Goal: Feedback & Contribution: Contribute content

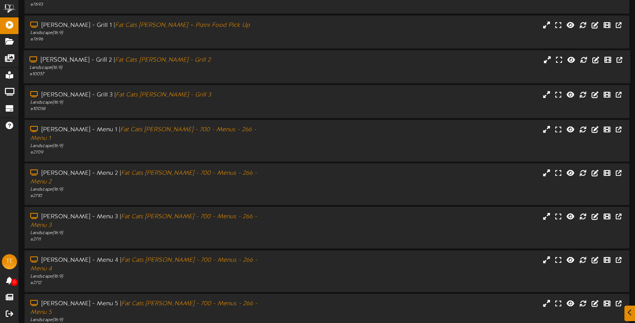
scroll to position [100, 0]
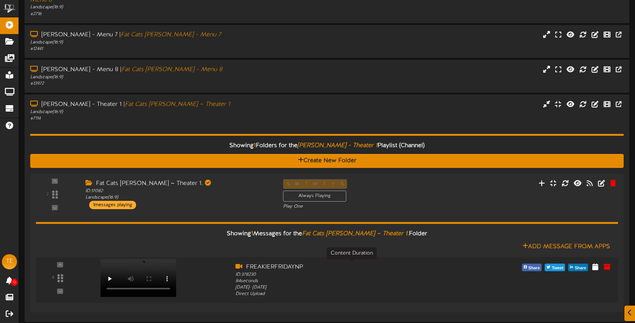
scroll to position [91, 0]
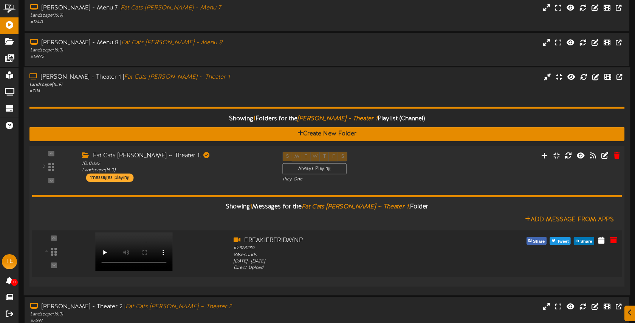
click at [169, 232] on video at bounding box center [134, 251] width 78 height 39
click at [615, 236] on icon at bounding box center [614, 240] width 8 height 8
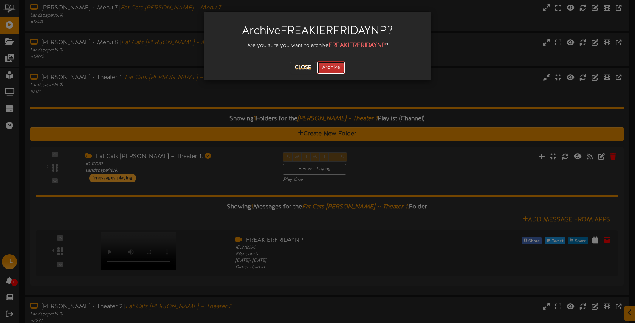
click at [330, 64] on button "Archive" at bounding box center [331, 67] width 28 height 13
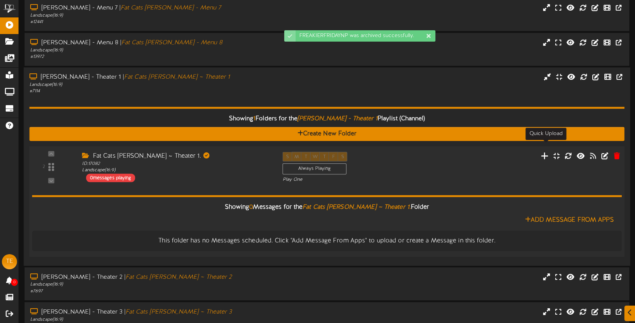
click at [544, 151] on icon at bounding box center [545, 155] width 8 height 8
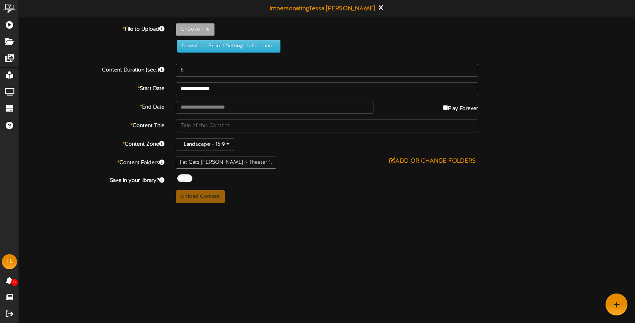
type input "**********"
type input "FreakierrFriday"
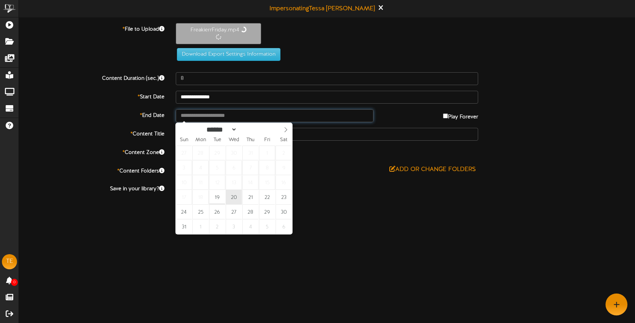
type input "**********"
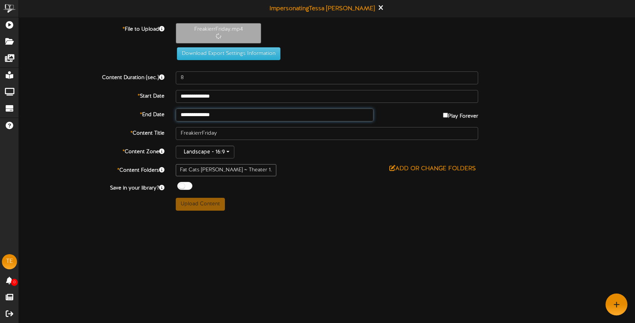
type input "84"
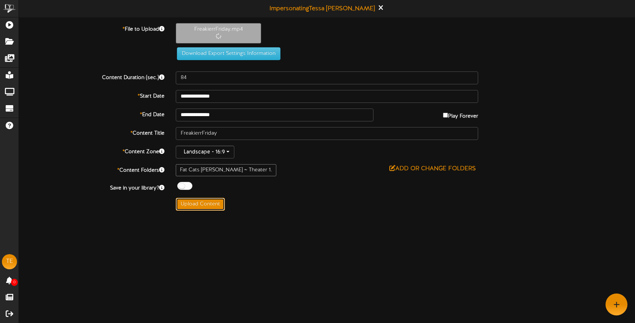
click at [212, 202] on button "Upload Content" at bounding box center [200, 204] width 49 height 13
type input "**********"
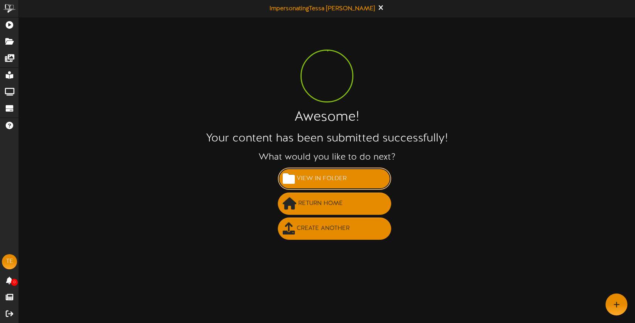
click at [338, 183] on span "View in Folder" at bounding box center [322, 178] width 54 height 12
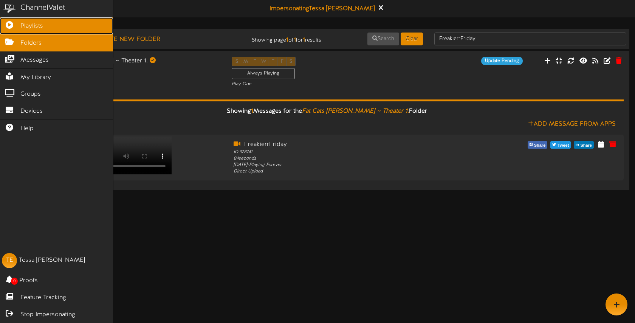
click at [16, 28] on link "Playlists" at bounding box center [56, 25] width 113 height 17
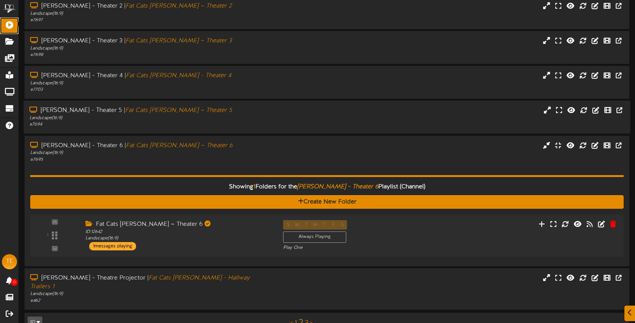
scroll to position [392, 0]
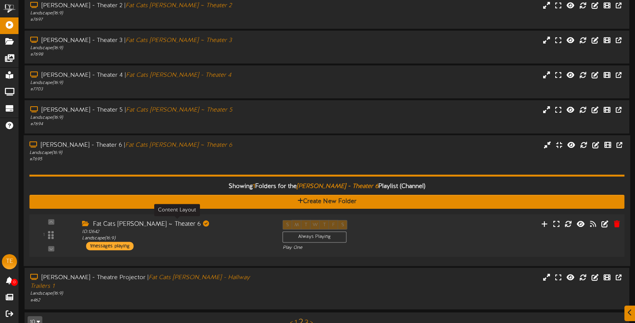
click at [226, 228] on div "ID: 12642 Landscape ( 16:9 )" at bounding box center [176, 234] width 189 height 13
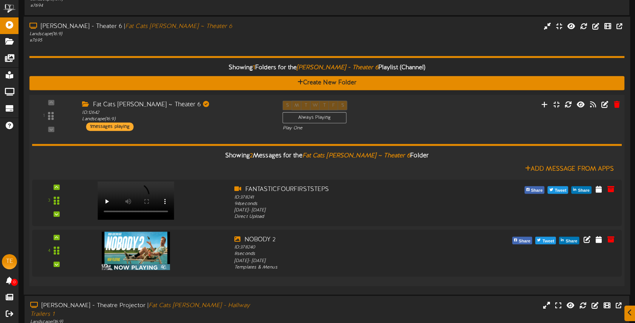
scroll to position [513, 0]
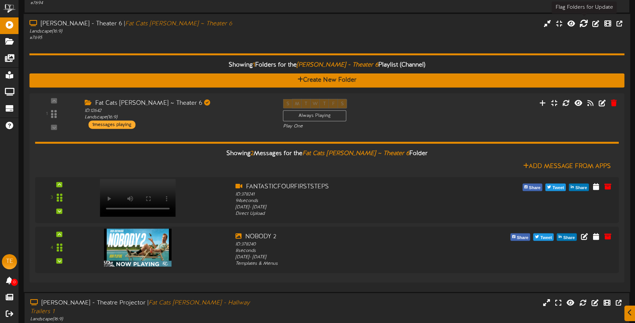
click at [584, 19] on icon at bounding box center [584, 23] width 8 height 8
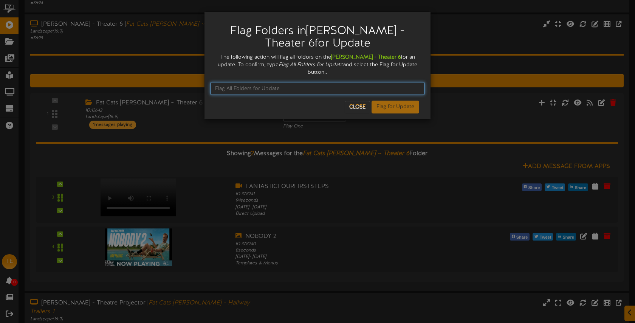
click at [297, 82] on input "text" at bounding box center [317, 88] width 215 height 13
click at [282, 82] on input "Flag Folder for Update" at bounding box center [317, 88] width 215 height 13
type input "Flag All Folders for Update"
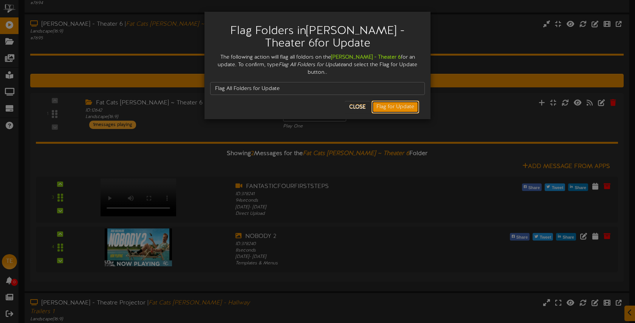
click at [385, 101] on button "Flag for Update" at bounding box center [396, 107] width 48 height 13
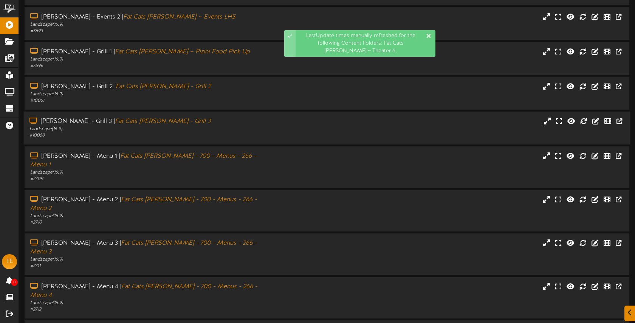
scroll to position [100, 0]
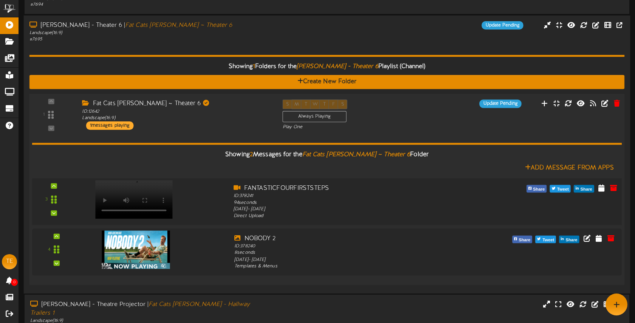
scroll to position [509, 0]
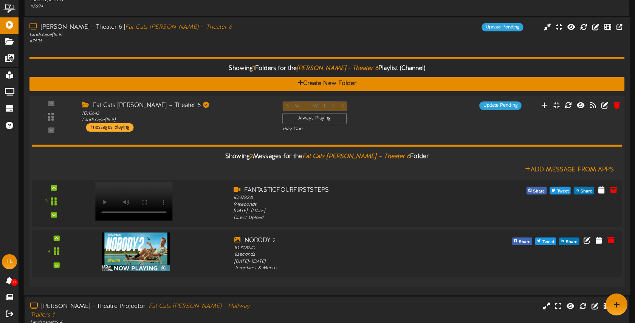
click at [126, 182] on video at bounding box center [134, 201] width 78 height 39
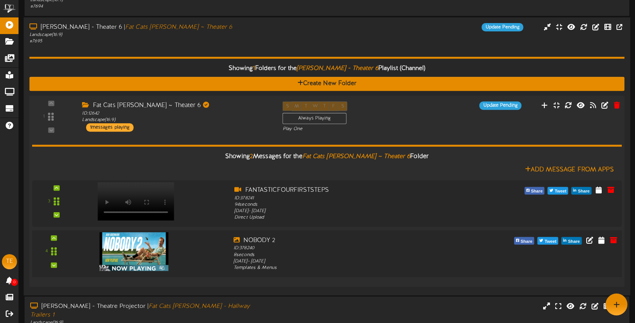
click at [146, 244] on img at bounding box center [134, 251] width 69 height 39
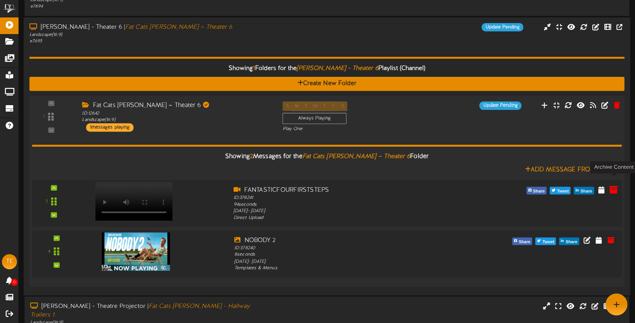
click at [615, 185] on icon at bounding box center [614, 189] width 8 height 8
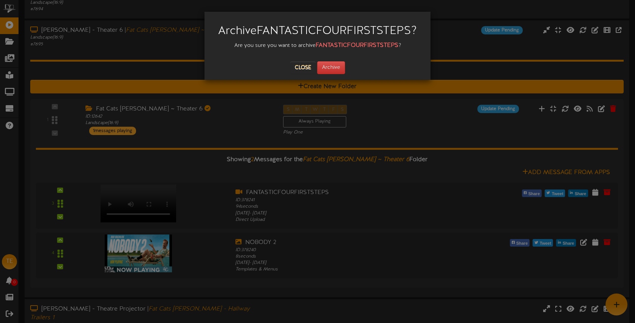
scroll to position [503, 0]
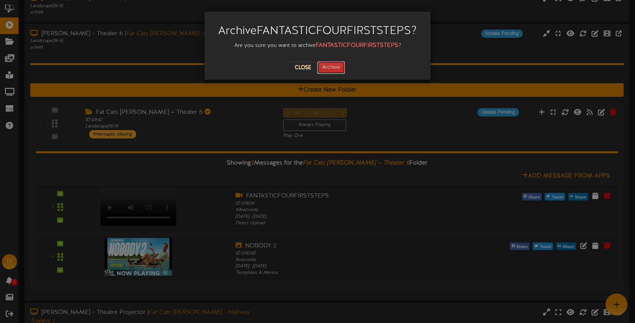
click at [337, 70] on button "Archive" at bounding box center [331, 67] width 28 height 13
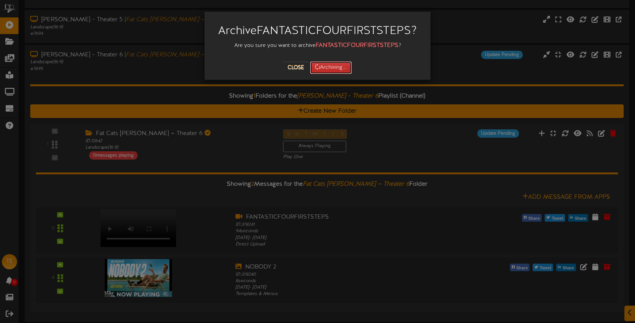
scroll to position [484, 0]
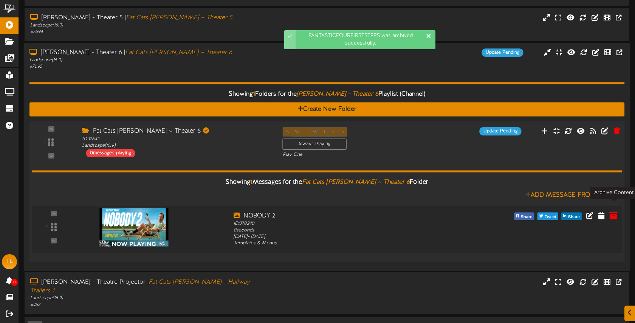
click at [615, 211] on icon at bounding box center [614, 215] width 8 height 8
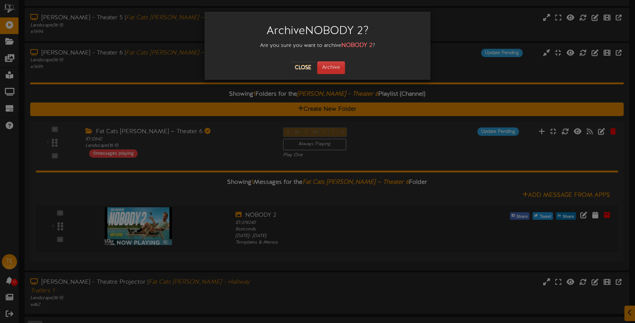
scroll to position [485, 0]
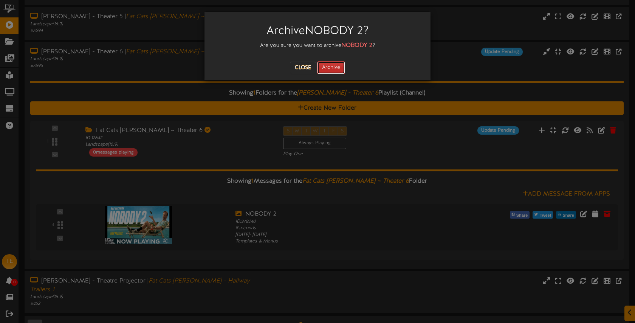
click at [336, 66] on button "Archive" at bounding box center [331, 67] width 28 height 13
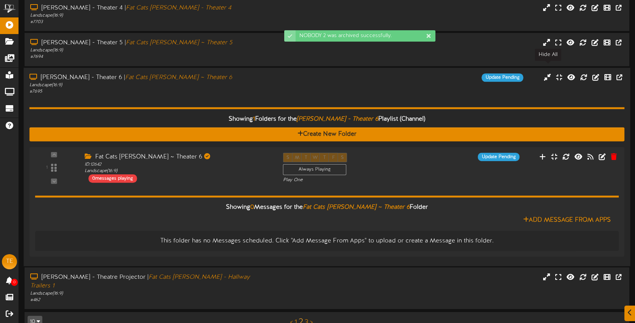
scroll to position [413, 0]
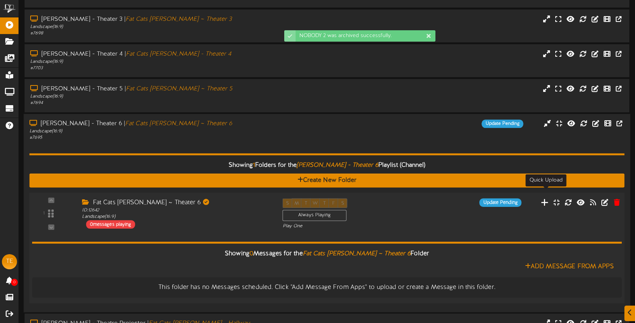
click at [546, 198] on icon at bounding box center [545, 202] width 8 height 8
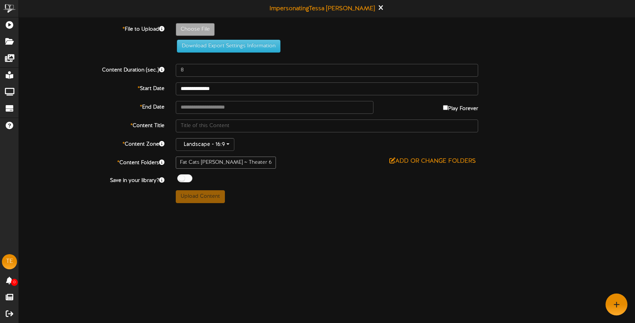
type input "**********"
type input "FantasticFour"
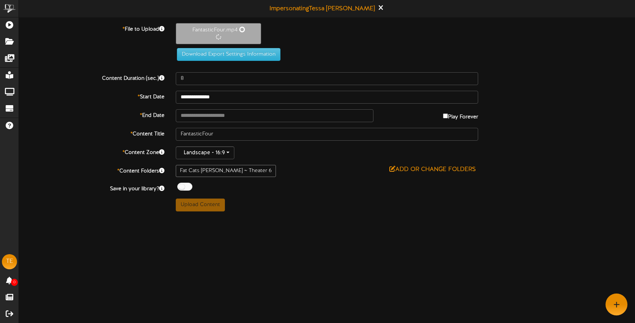
type input "94"
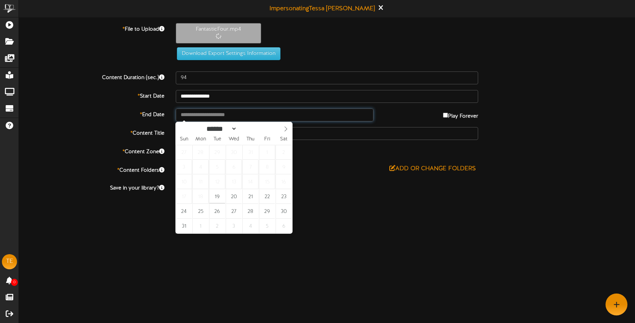
click at [224, 117] on input "text" at bounding box center [275, 115] width 198 height 13
type input "**********"
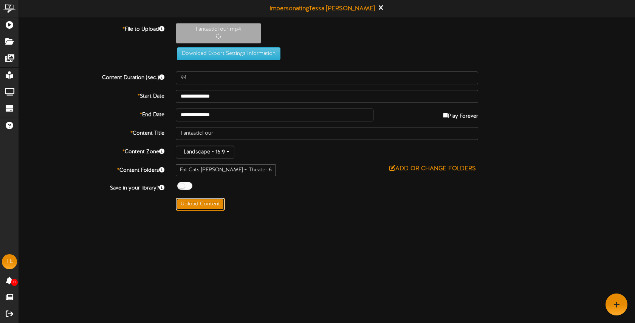
click at [215, 204] on button "Upload Content" at bounding box center [200, 204] width 49 height 13
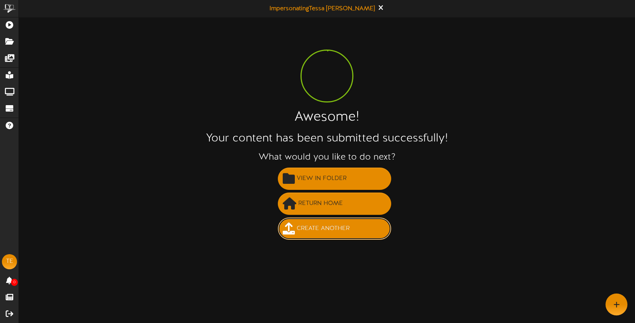
click at [326, 222] on span "Create Another" at bounding box center [323, 228] width 57 height 12
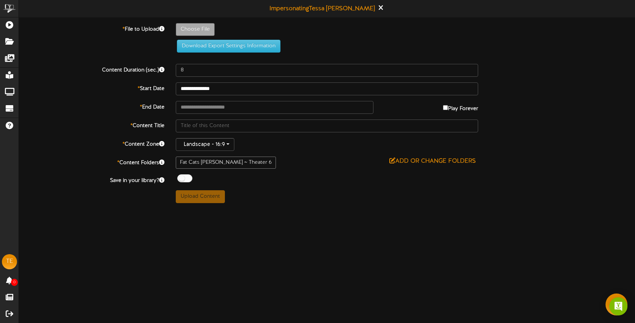
type input "**********"
type input "Nobody2"
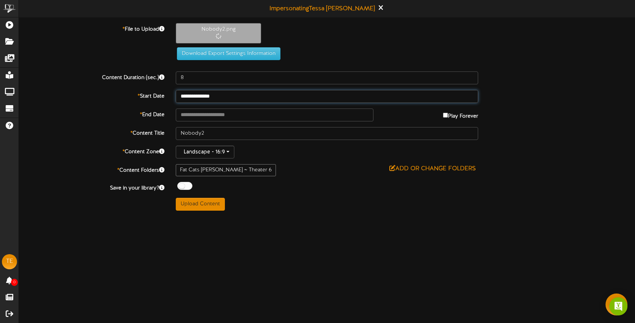
click at [229, 93] on input "**********" at bounding box center [327, 96] width 302 height 13
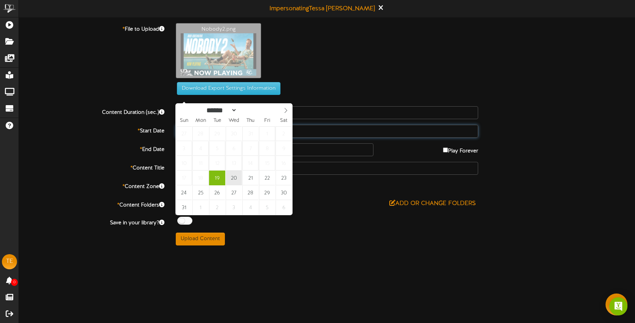
type input "**********"
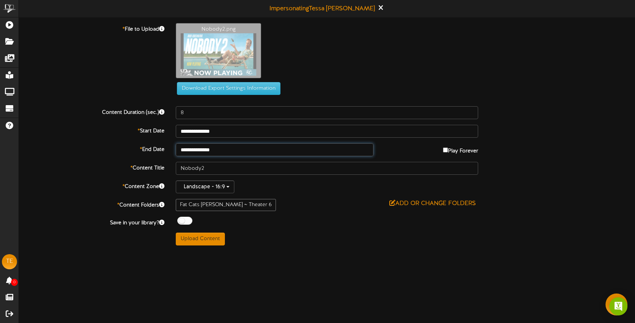
click at [242, 147] on input "**********" at bounding box center [275, 149] width 198 height 13
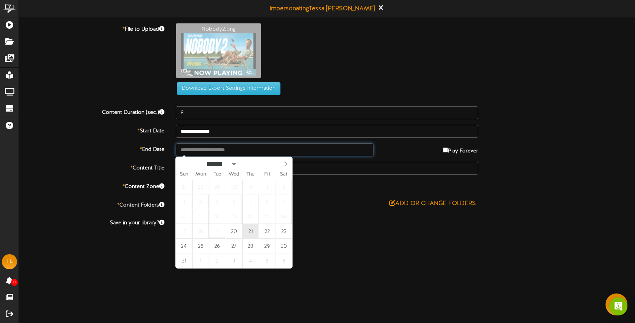
type input "**********"
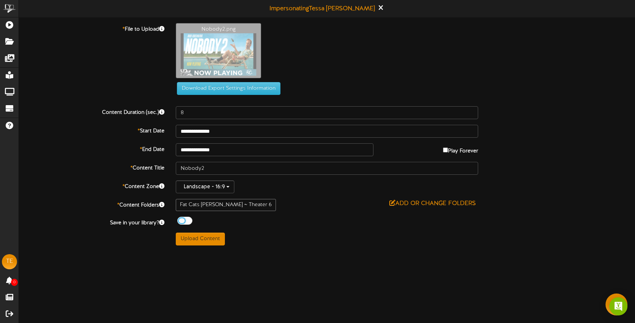
click at [298, 221] on div "Off On" at bounding box center [327, 222] width 302 height 10
click at [201, 238] on button "Upload Content" at bounding box center [200, 239] width 49 height 13
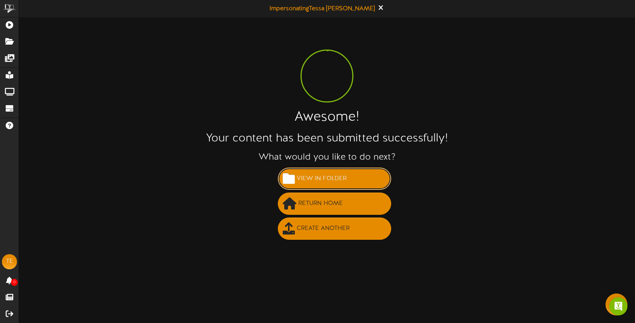
click at [340, 173] on span "View in Folder" at bounding box center [322, 178] width 54 height 12
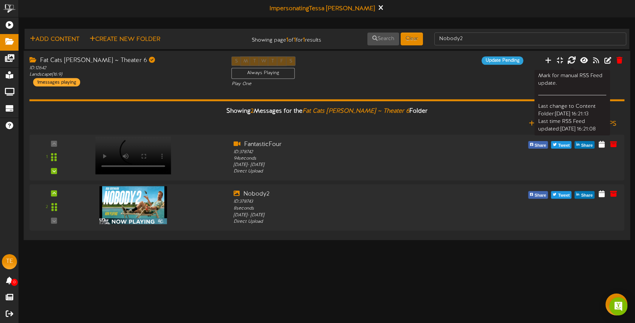
click at [571, 62] on icon at bounding box center [572, 60] width 8 height 8
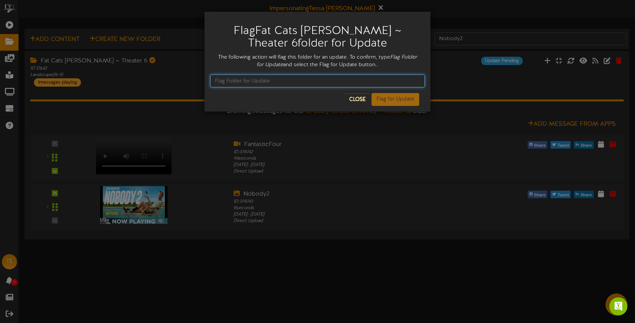
click at [289, 83] on input "text" at bounding box center [317, 80] width 215 height 13
click at [287, 79] on input "text" at bounding box center [317, 80] width 215 height 13
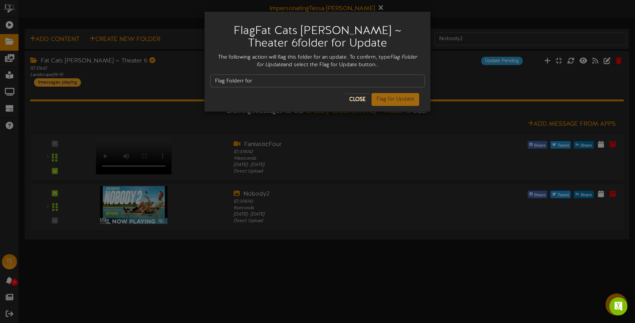
click at [277, 111] on div "Flag Fat Cats Gilbert ~ Theater 6 folder for Update The following action will f…" at bounding box center [317, 61] width 227 height 101
click at [283, 82] on input "Flag Folderr for" at bounding box center [317, 80] width 215 height 13
click at [244, 81] on input "Flag Folderr for" at bounding box center [317, 80] width 215 height 13
click at [266, 82] on input "Flag Folder for" at bounding box center [317, 80] width 215 height 13
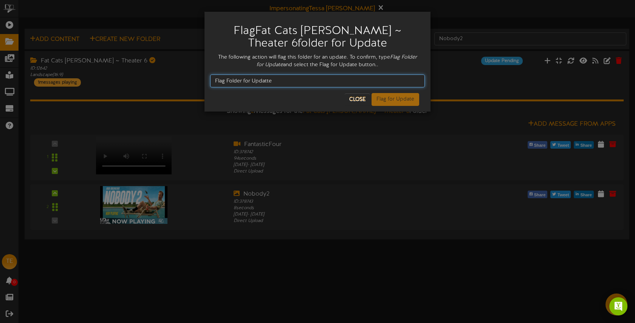
type input "Flag Folder for Updatte"
click at [460, 15] on div "Flag Fat Cats Gilbert ~ Theater 6 folder for Update The following action will f…" at bounding box center [317, 161] width 635 height 323
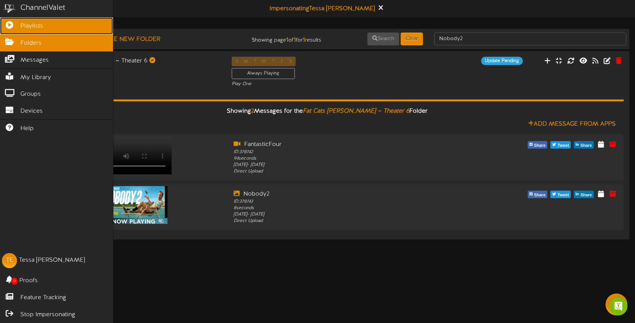
click at [15, 25] on icon at bounding box center [9, 24] width 19 height 6
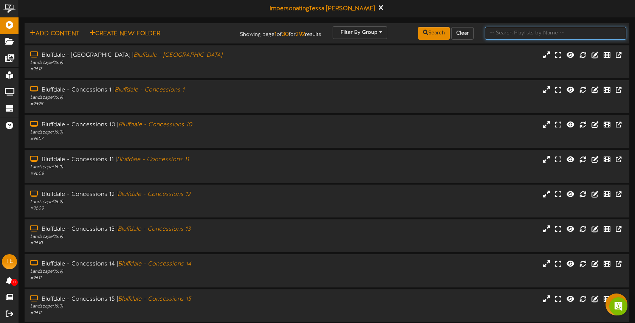
click at [515, 34] on input "text" at bounding box center [555, 33] width 141 height 13
click at [518, 36] on input "text" at bounding box center [555, 33] width 141 height 13
click at [527, 8] on div "Impersonating Tessa Esplin" at bounding box center [327, 8] width 616 height 17
click at [504, 32] on input "text" at bounding box center [555, 33] width 141 height 13
type input "[PERSON_NAME]"
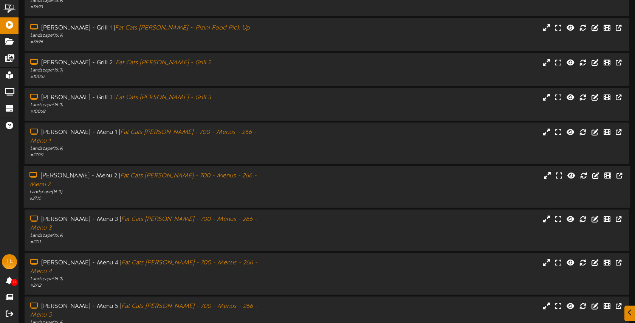
scroll to position [100, 0]
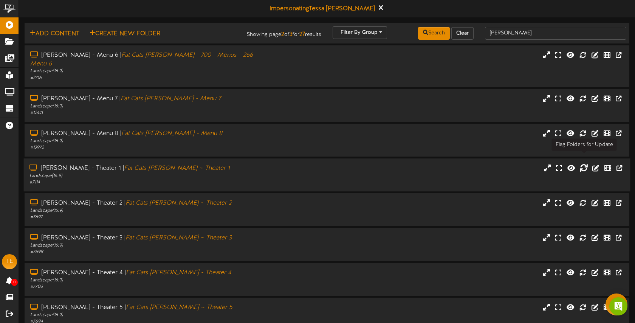
click at [583, 163] on icon at bounding box center [584, 167] width 8 height 8
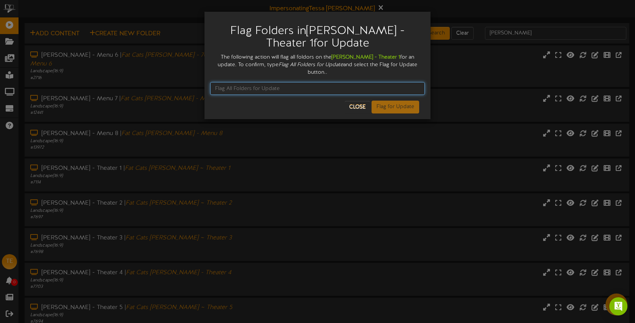
click at [362, 82] on input "text" at bounding box center [317, 88] width 215 height 13
type input "F"
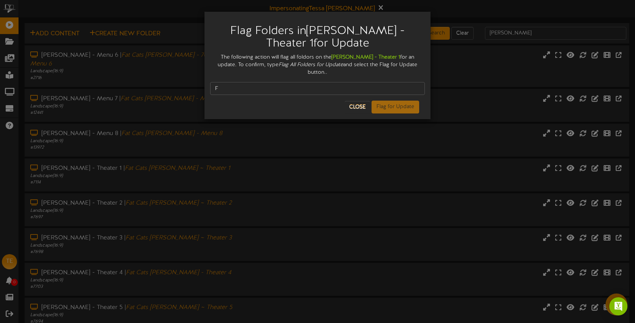
scroll to position [100, 0]
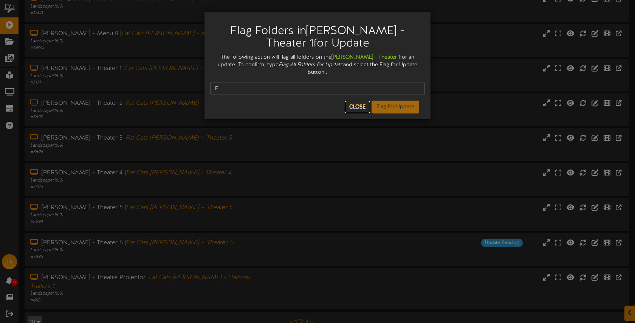
click at [363, 101] on button "Close" at bounding box center [357, 107] width 25 height 12
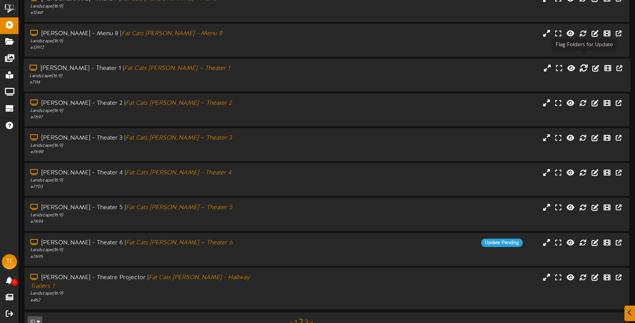
click at [584, 64] on icon at bounding box center [584, 68] width 8 height 8
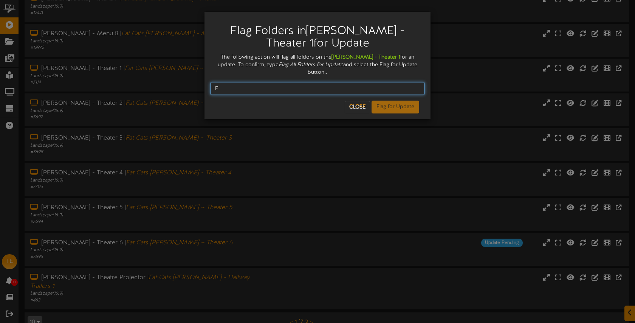
click at [274, 82] on input "F" at bounding box center [317, 88] width 215 height 13
type input "Flag All Folders for Update"
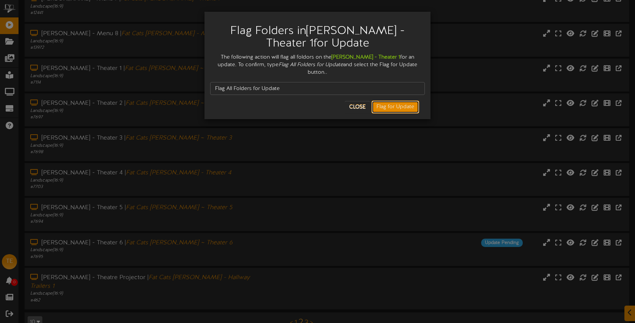
click at [382, 103] on button "Flag for Update" at bounding box center [396, 107] width 48 height 13
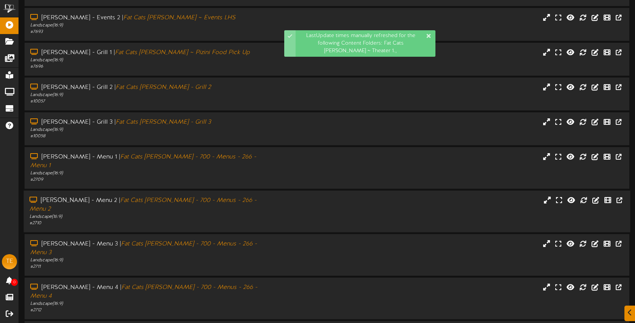
scroll to position [100, 0]
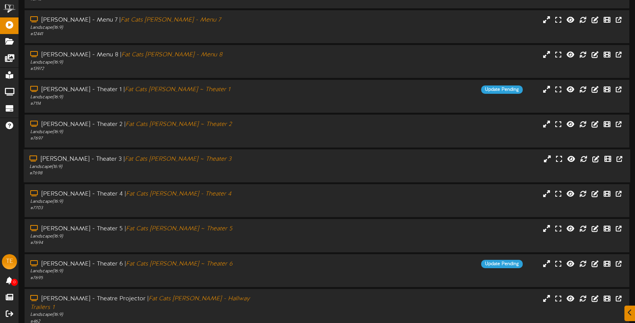
scroll to position [91, 0]
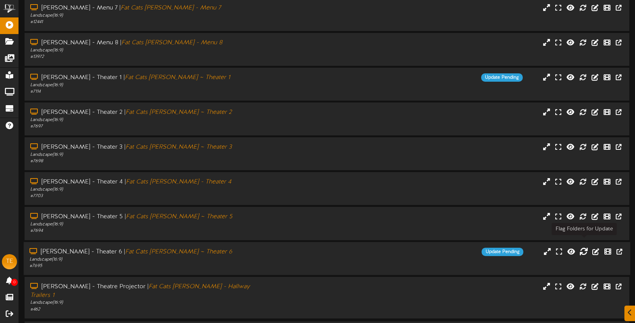
click at [586, 247] on icon at bounding box center [584, 251] width 8 height 8
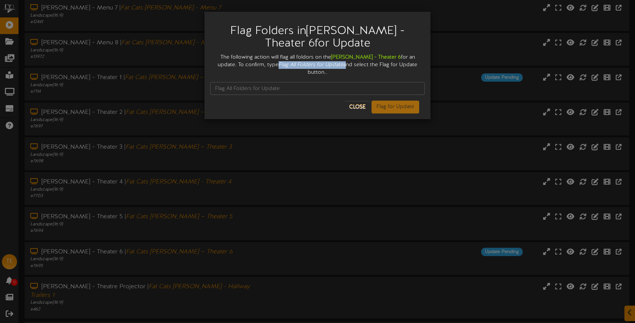
drag, startPoint x: 255, startPoint y: 63, endPoint x: 320, endPoint y: 67, distance: 65.2
click at [320, 67] on div "The following action will flag all foldors on the Gilbert - Theater 6 for an up…" at bounding box center [317, 65] width 215 height 23
copy div "Flag All Folders for Update"
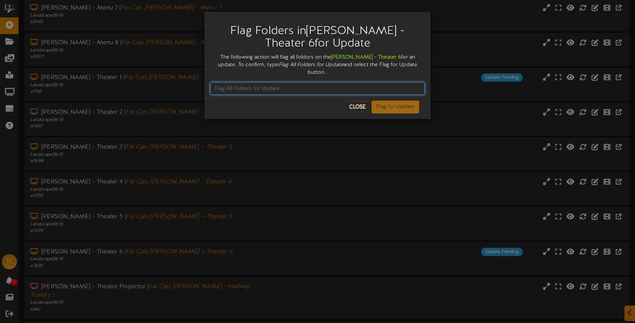
click at [298, 82] on input "text" at bounding box center [317, 88] width 215 height 13
paste input "Flag All Folders for Update"
type input "Flag All Folders for Update"
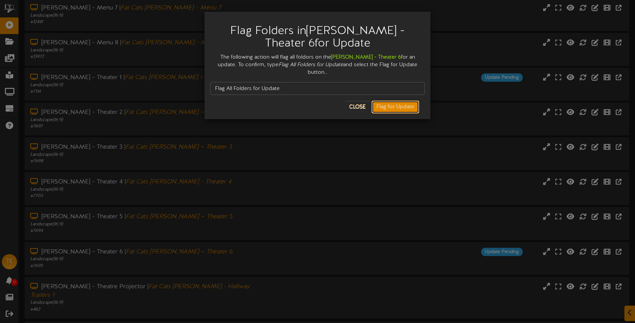
click at [390, 101] on button "Flag for Update" at bounding box center [396, 107] width 48 height 13
